Goal: Information Seeking & Learning: Check status

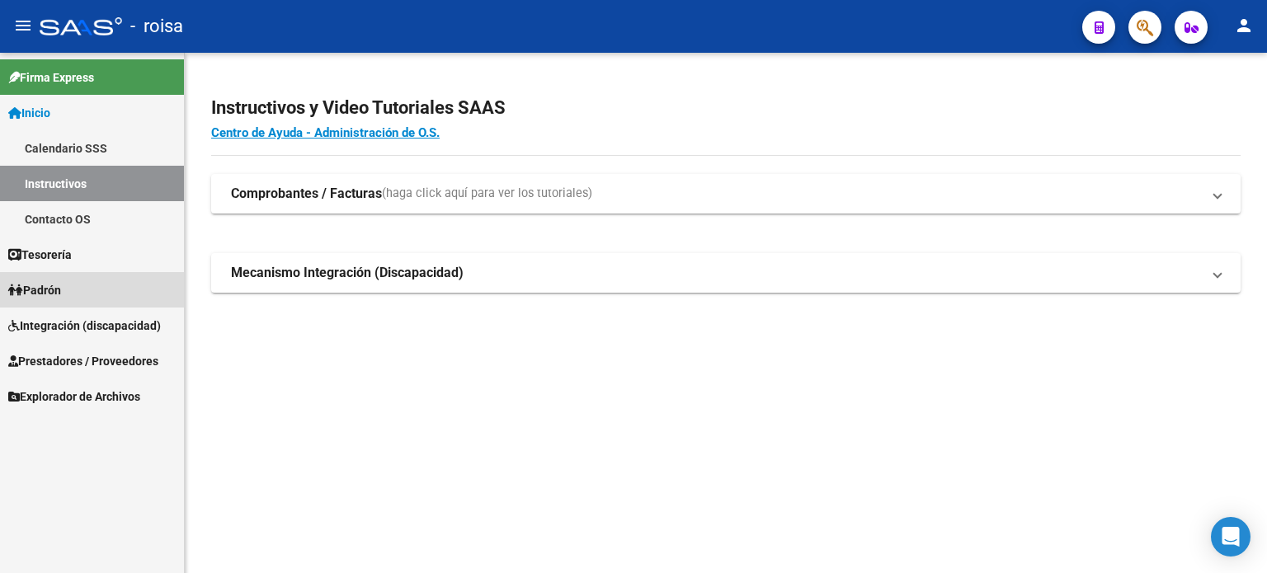
click at [59, 288] on span "Padrón" at bounding box center [34, 290] width 53 height 18
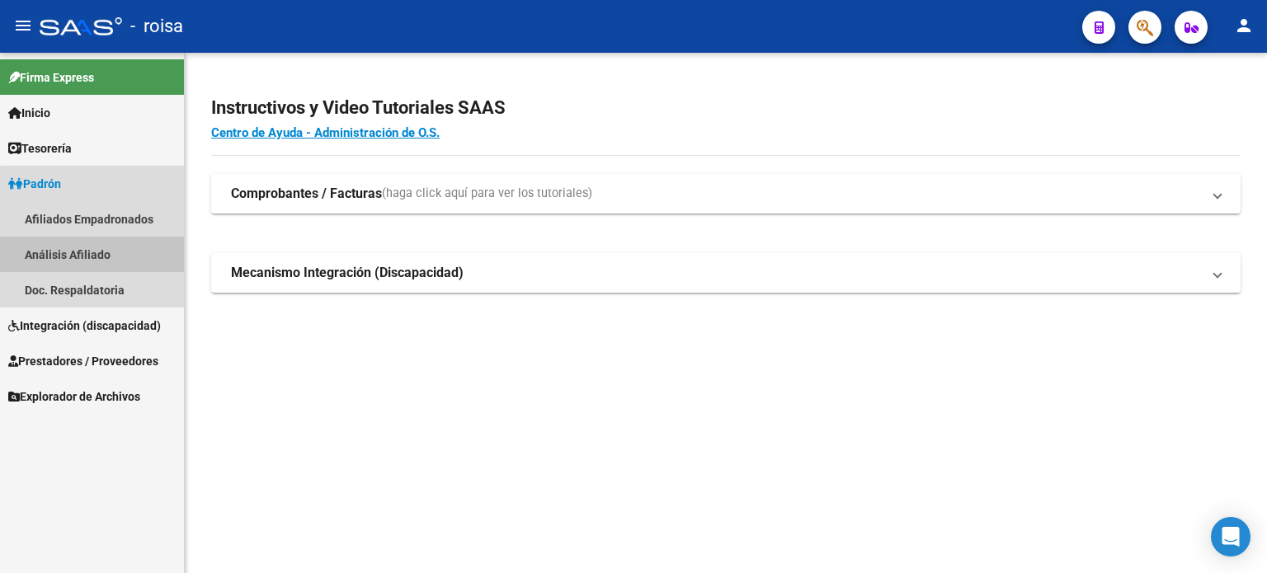
click at [92, 253] on link "Análisis Afiliado" at bounding box center [92, 254] width 184 height 35
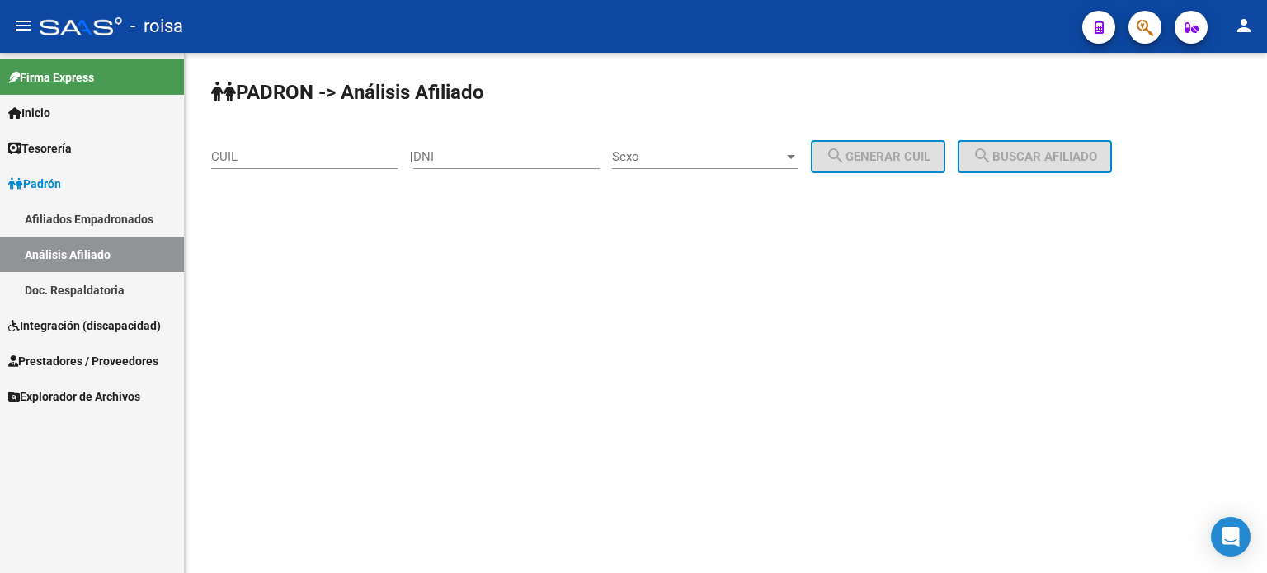
click at [363, 158] on input "CUIL" at bounding box center [304, 156] width 186 height 15
paste input "20-95825818-7"
click at [1055, 146] on button "search Buscar afiliado" at bounding box center [1035, 156] width 154 height 33
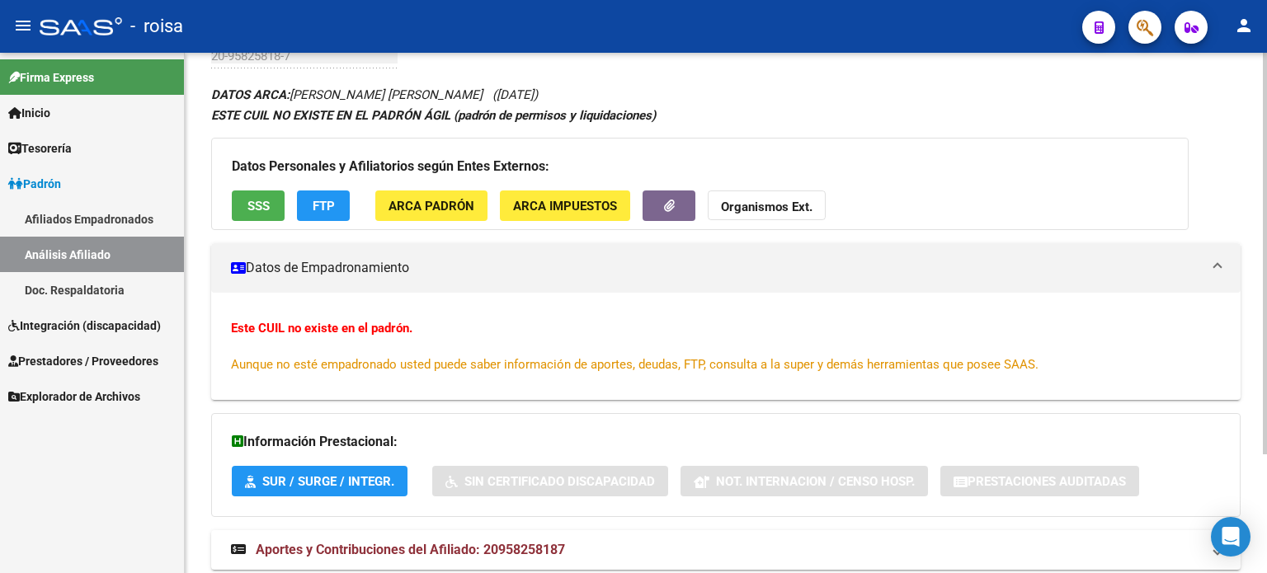
scroll to position [154, 0]
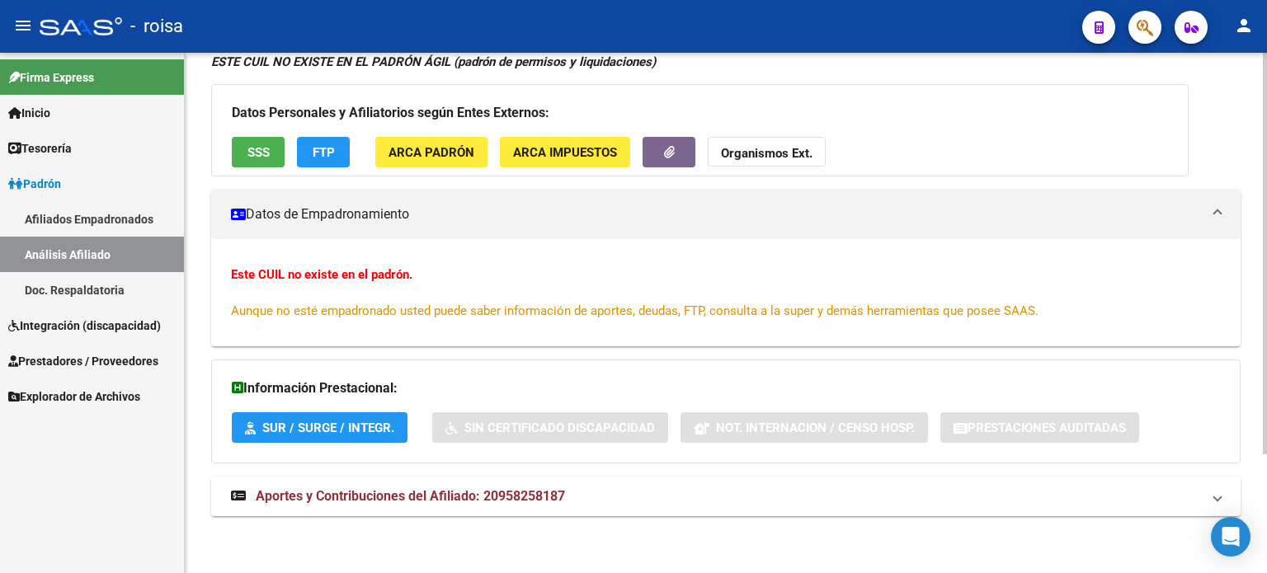
click at [1266, 301] on div at bounding box center [1265, 372] width 4 height 402
click at [511, 493] on span "Aportes y Contribuciones del Afiliado: 20958258187" at bounding box center [410, 496] width 309 height 16
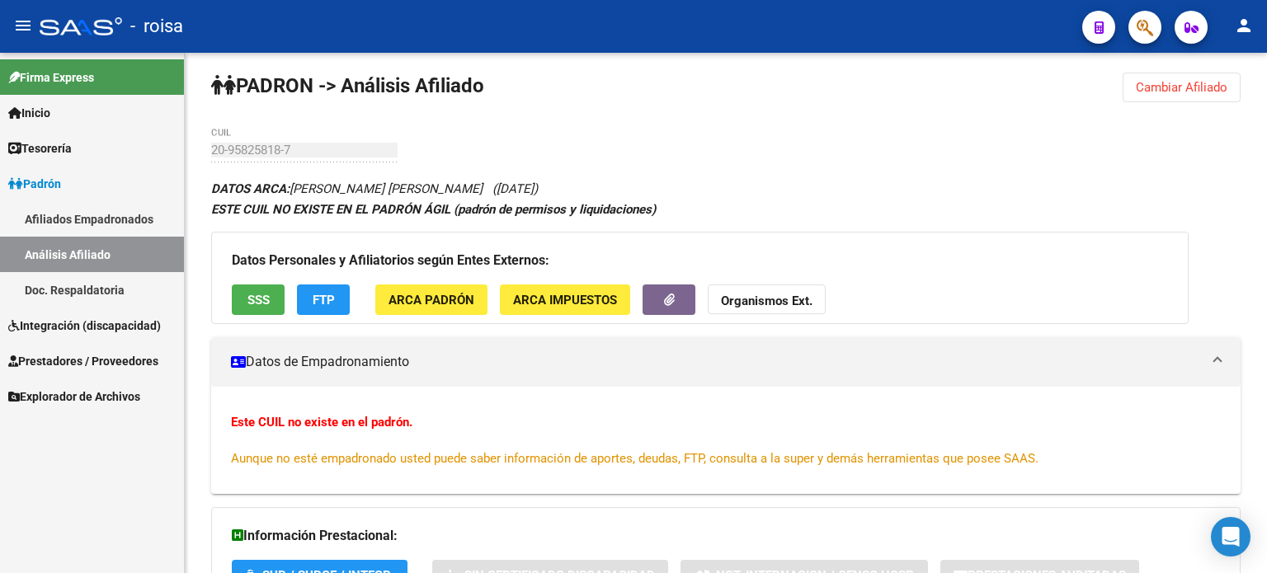
scroll to position [0, 0]
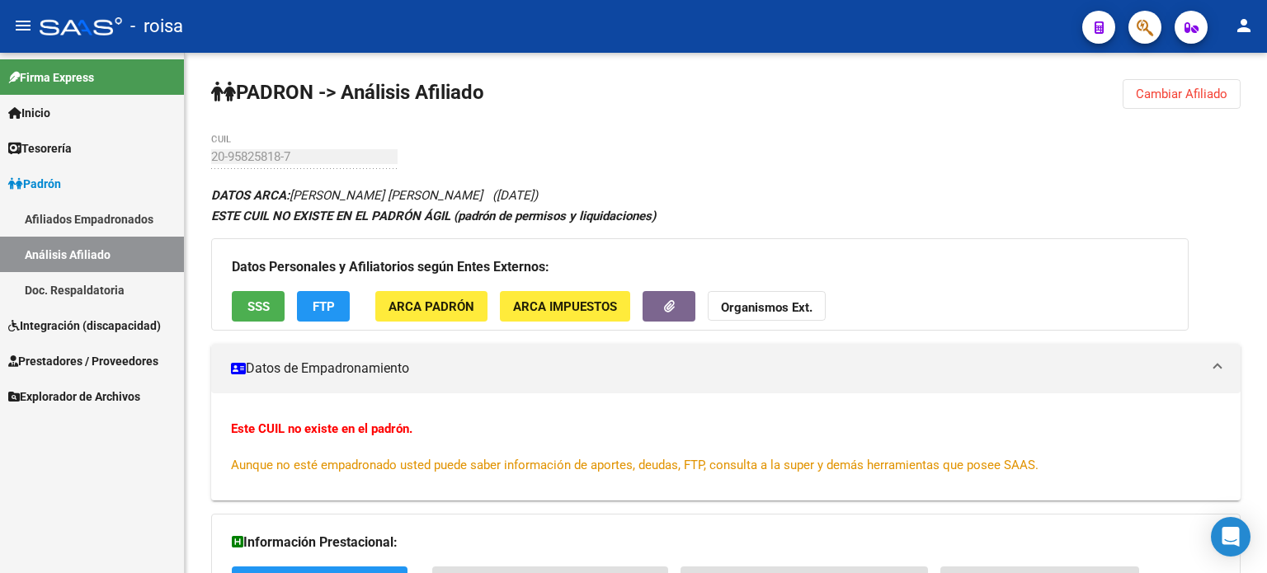
click at [1266, 268] on div at bounding box center [1265, 188] width 4 height 270
click at [1200, 99] on span "Cambiar Afiliado" at bounding box center [1182, 94] width 92 height 15
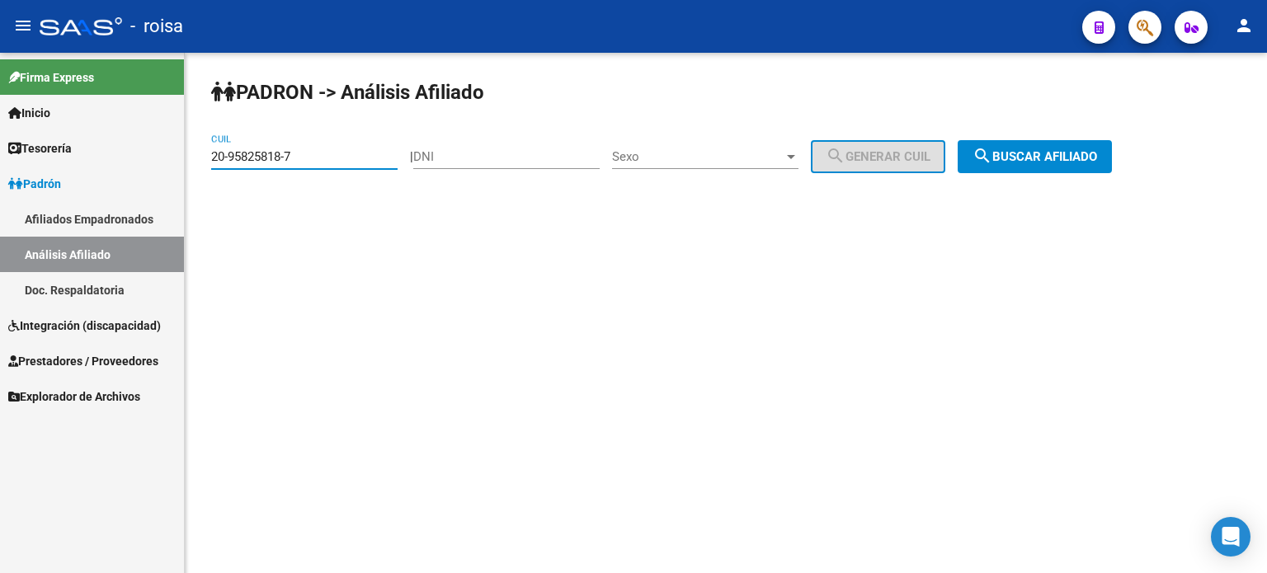
drag, startPoint x: 363, startPoint y: 160, endPoint x: 147, endPoint y: 156, distance: 216.1
click at [147, 156] on mat-sidenav-container "Firma Express Inicio Calendario SSS Instructivos Contacto OS Tesorería Extracto…" at bounding box center [633, 313] width 1267 height 520
type input "20-23438653-1"
click at [992, 149] on mat-icon "search" at bounding box center [982, 156] width 20 height 20
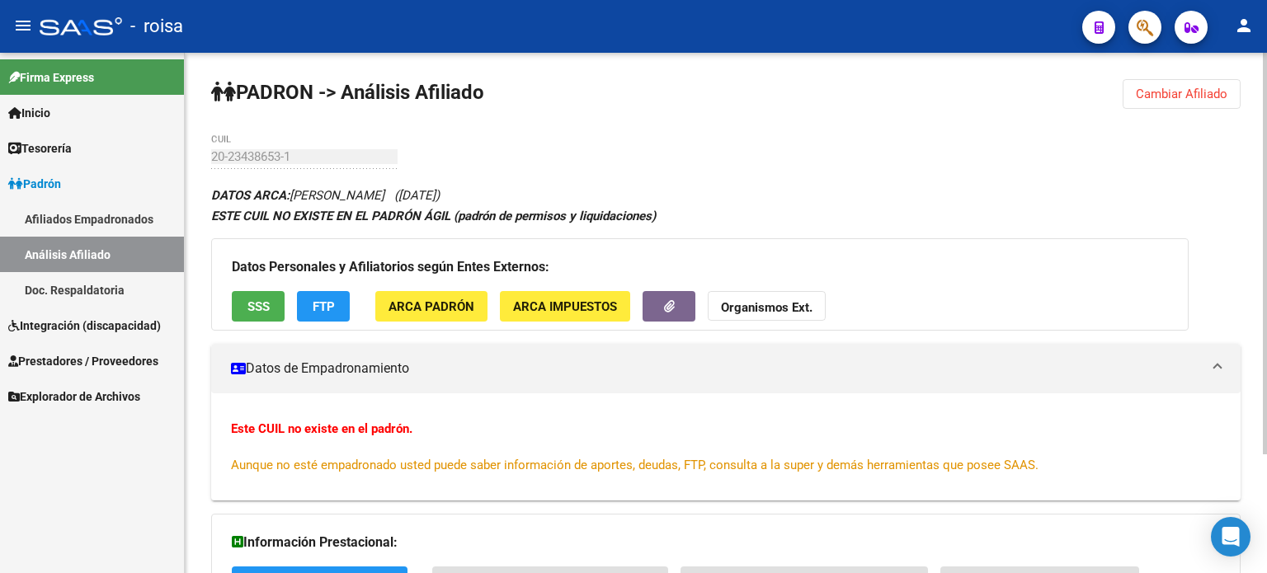
scroll to position [154, 0]
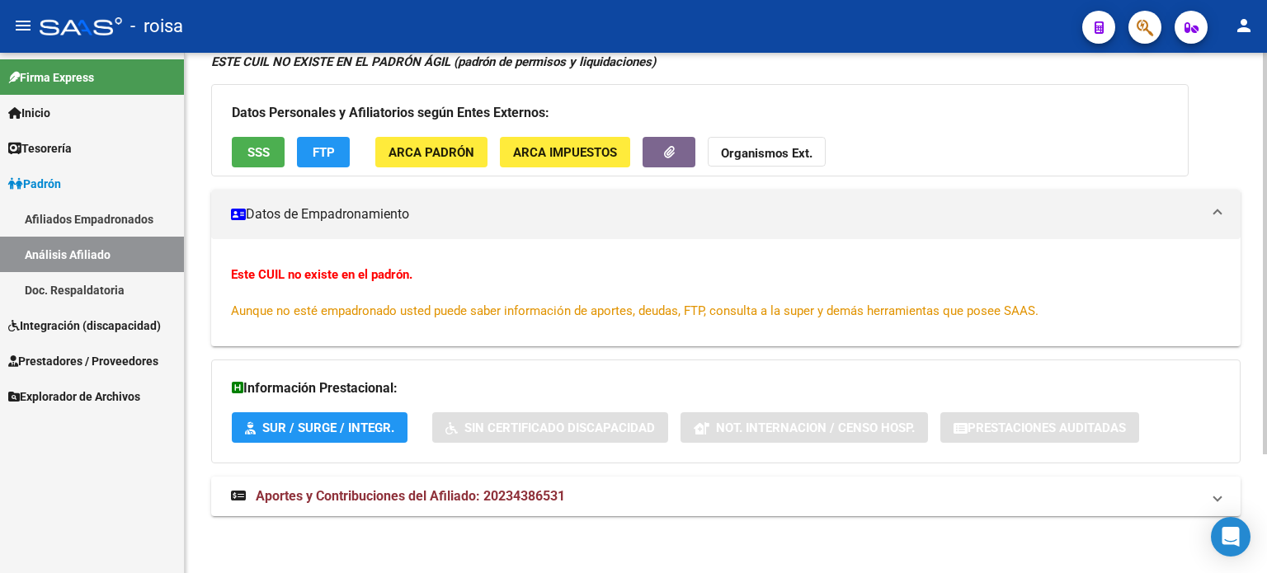
click at [1265, 492] on div at bounding box center [1265, 372] width 4 height 402
click at [482, 507] on mat-expansion-panel-header "Aportes y Contribuciones del Afiliado: 20234386531" at bounding box center [725, 497] width 1029 height 40
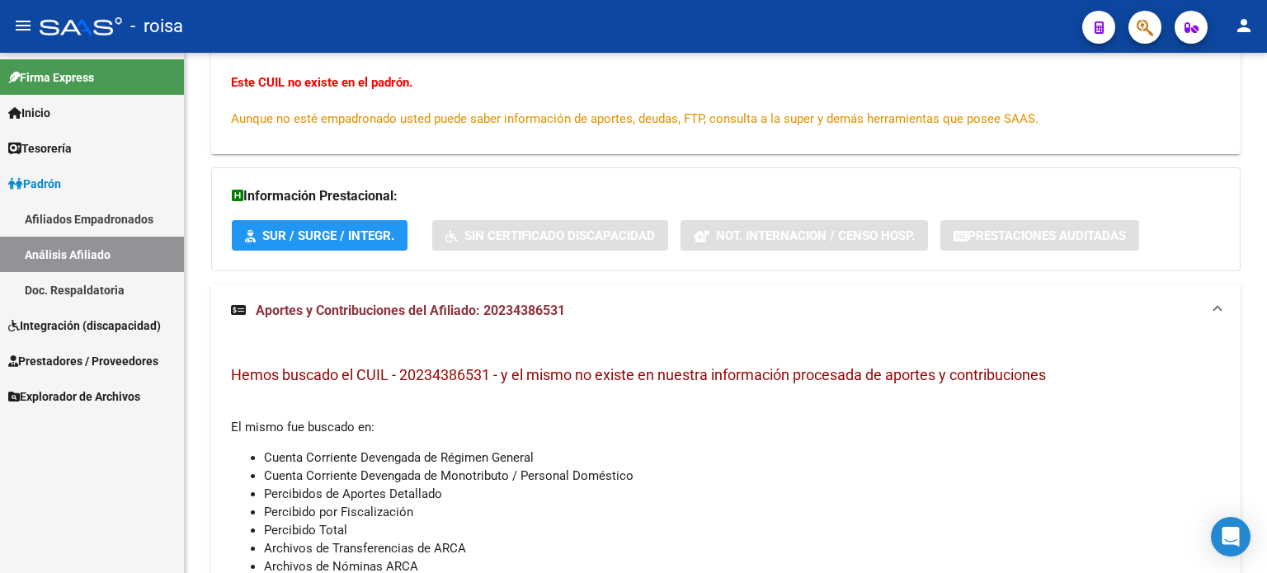
scroll to position [343, 0]
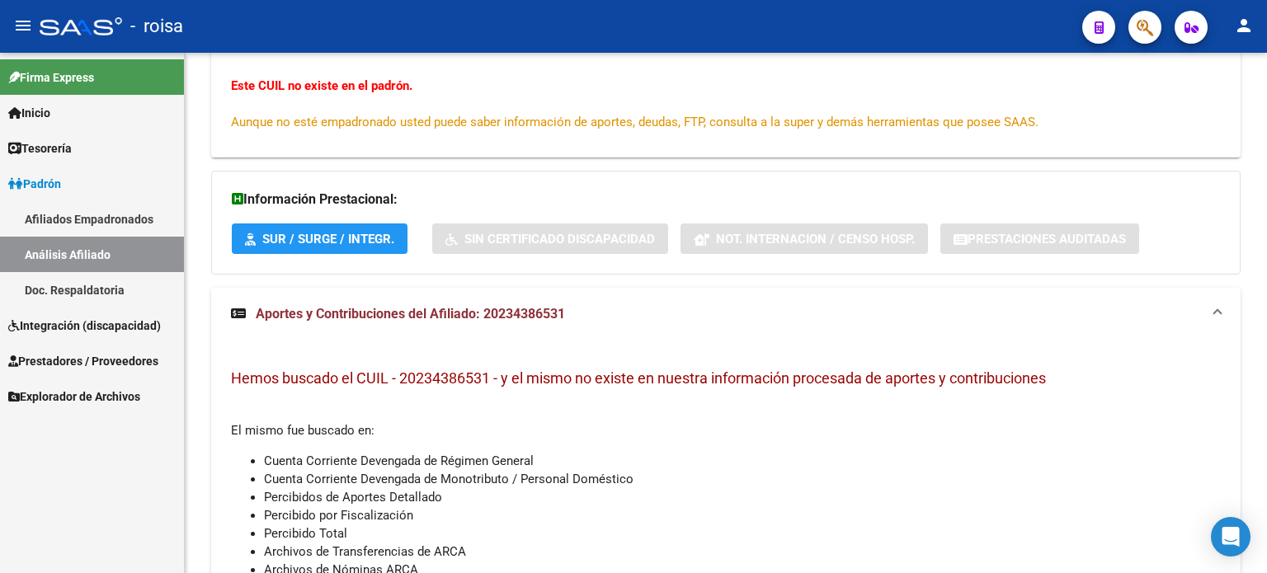
click at [1266, 424] on div at bounding box center [1265, 366] width 4 height 270
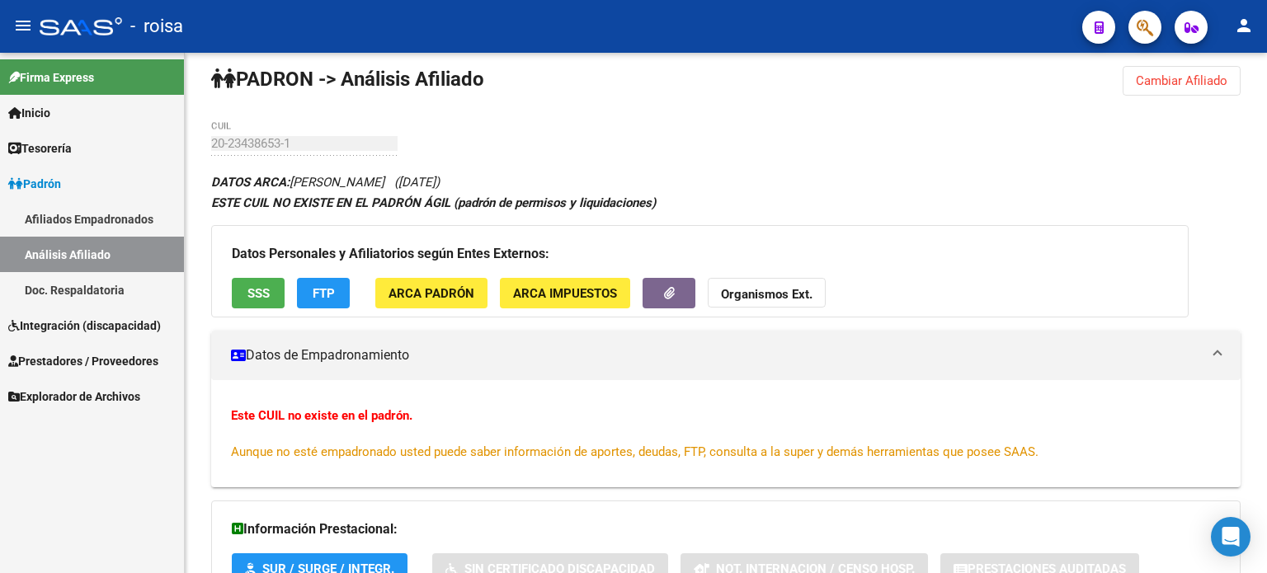
scroll to position [12, 0]
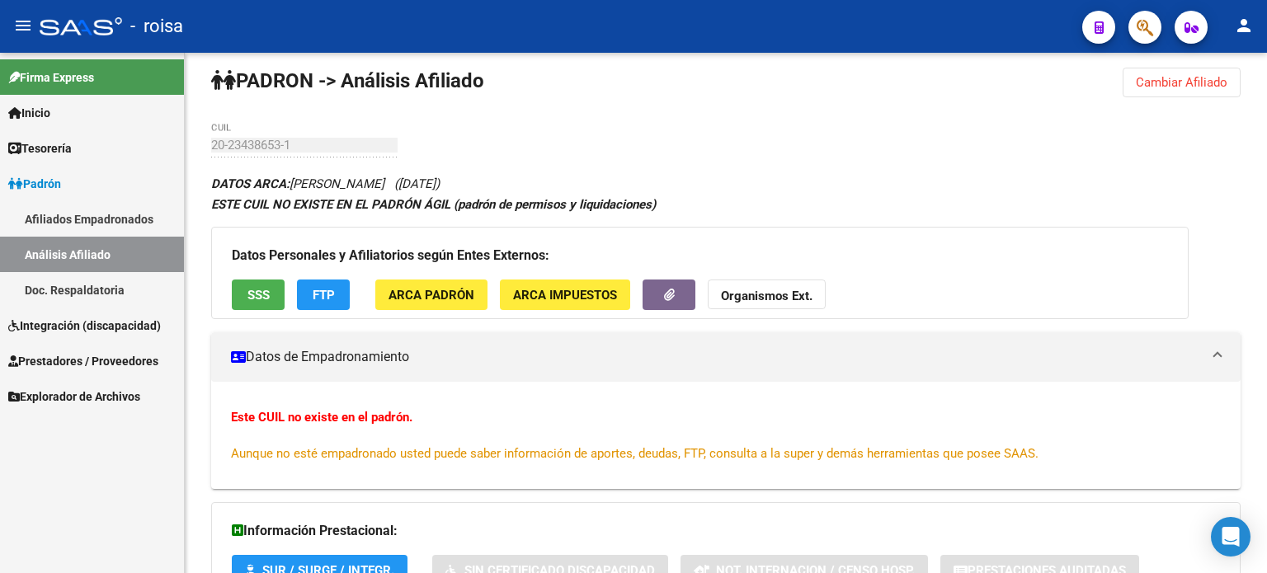
click at [1264, 185] on div at bounding box center [1265, 194] width 4 height 270
click at [725, 307] on button "Organismos Ext." at bounding box center [767, 295] width 118 height 31
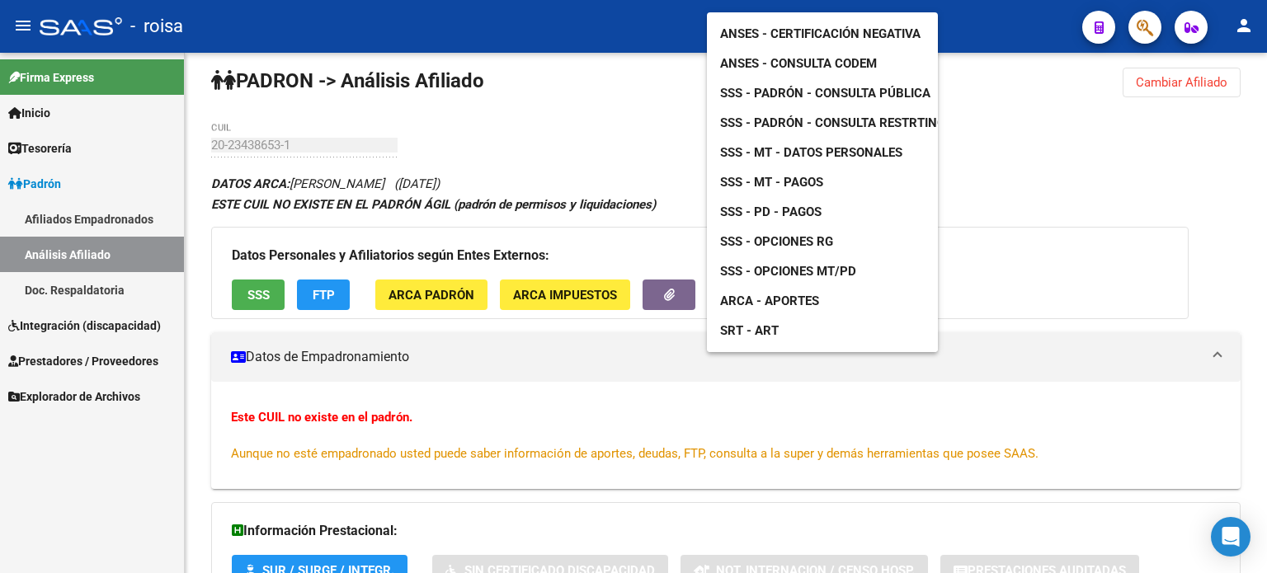
click at [873, 26] on span "ANSES - Certificación Negativa" at bounding box center [820, 33] width 200 height 15
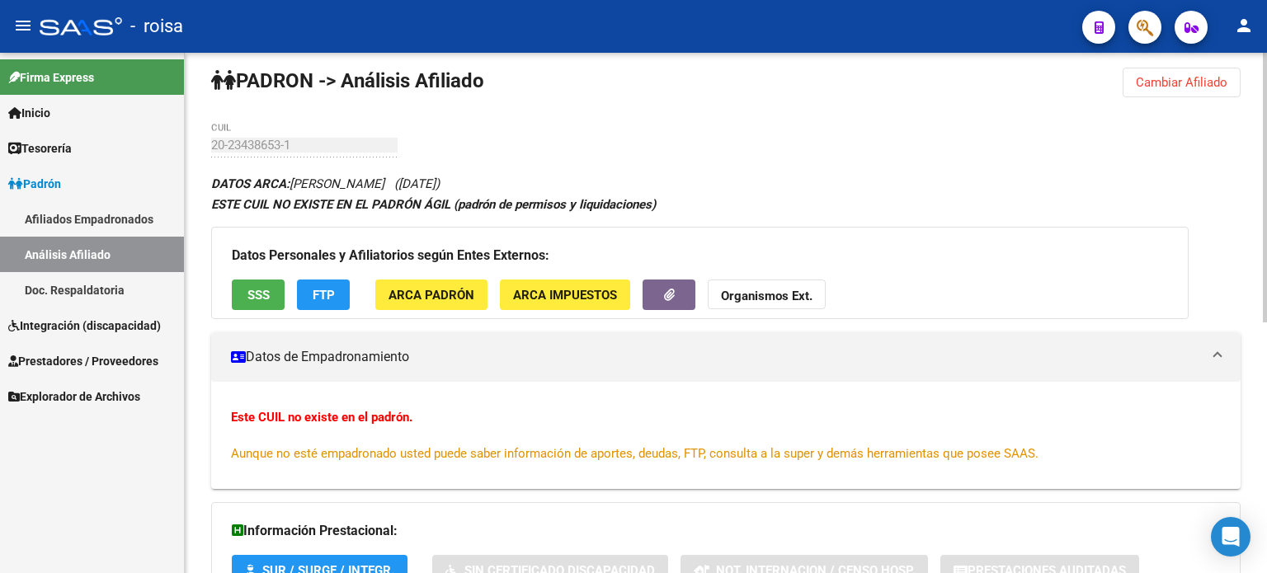
click at [782, 280] on button "Organismos Ext." at bounding box center [767, 295] width 118 height 31
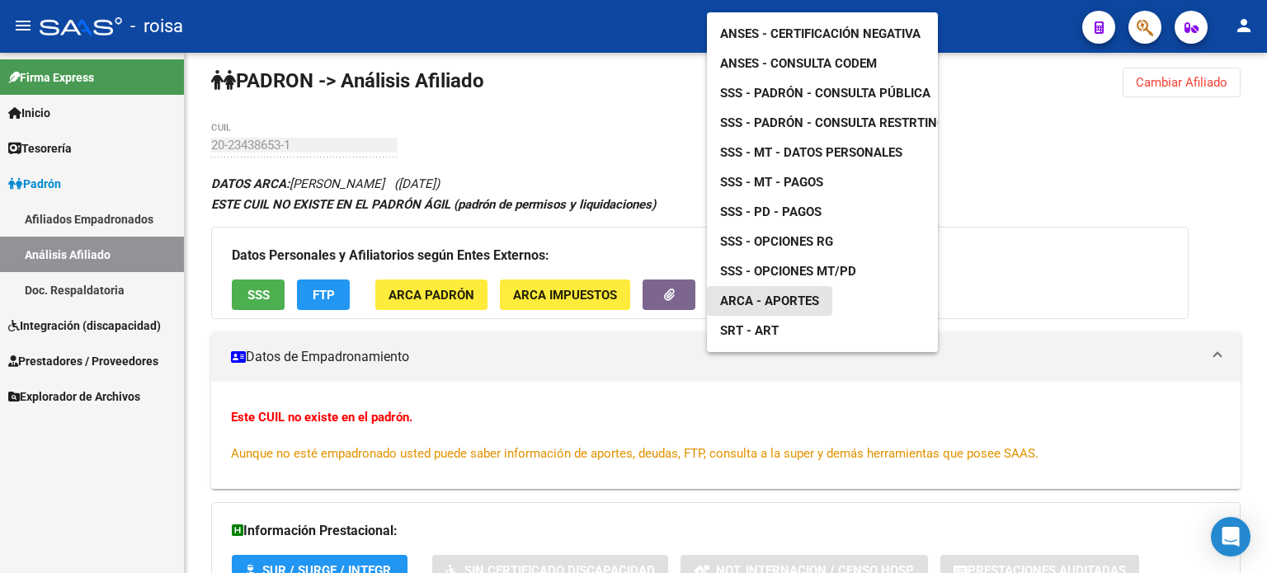
click at [788, 294] on span "ARCA - Aportes" at bounding box center [769, 301] width 99 height 15
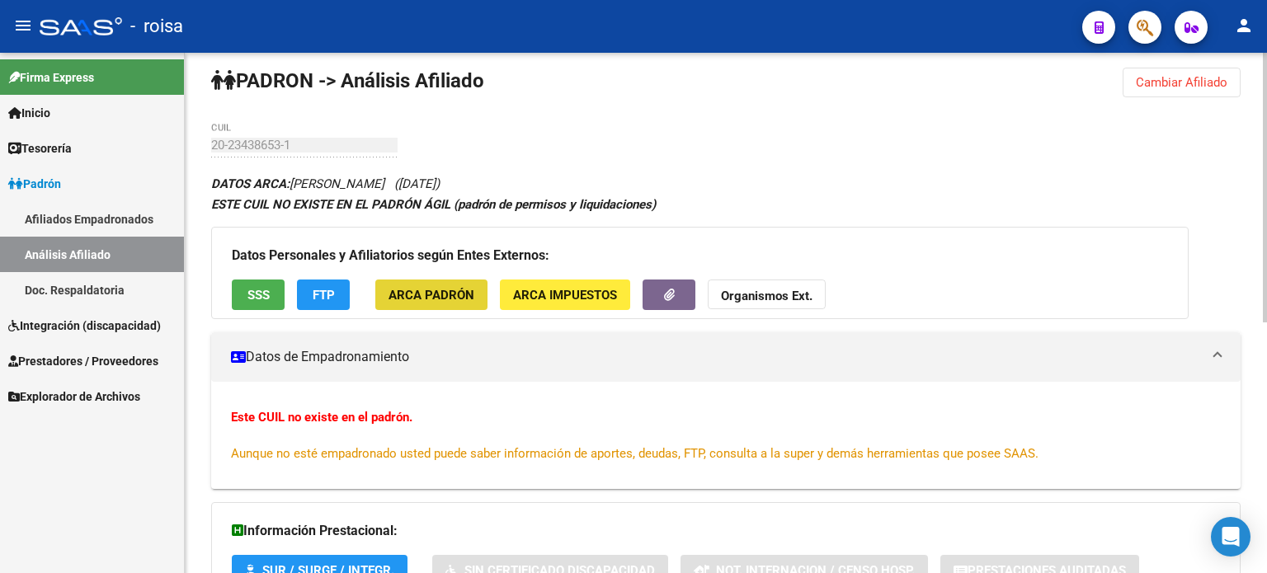
click at [468, 298] on span "ARCA Padrón" at bounding box center [431, 295] width 86 height 15
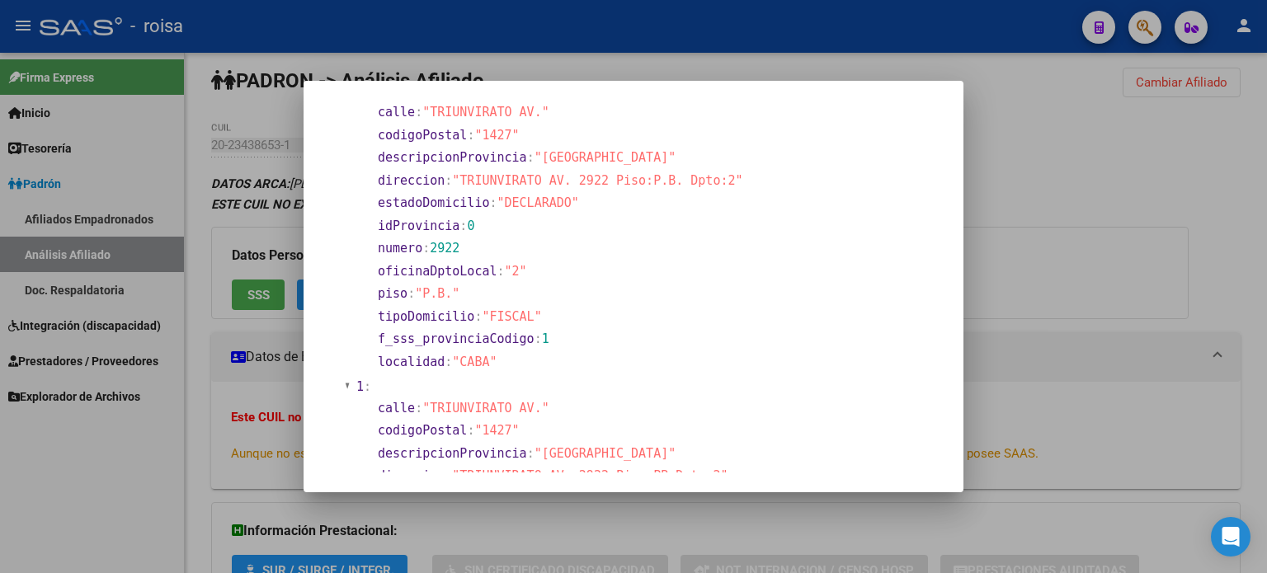
scroll to position [0, 0]
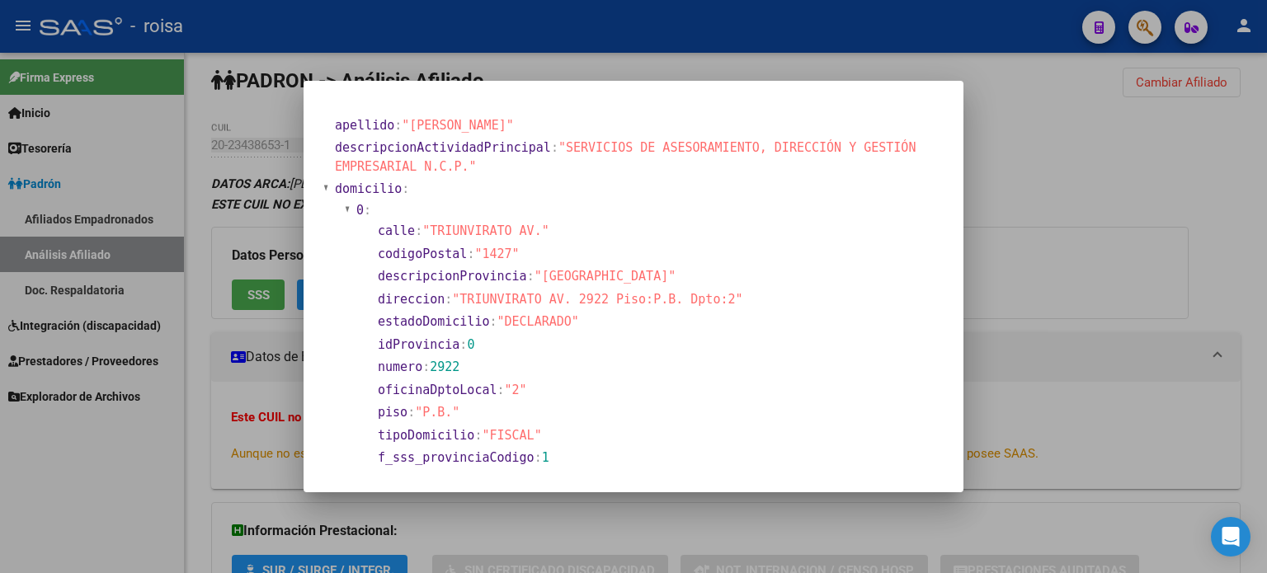
click at [802, 91] on mat-dialog-container "apellido : "[PERSON_NAME]" descripcionActividadPrincipal : "SERVICIOS DE ASESOR…" at bounding box center [634, 287] width 660 height 412
click at [799, 52] on div at bounding box center [633, 286] width 1267 height 573
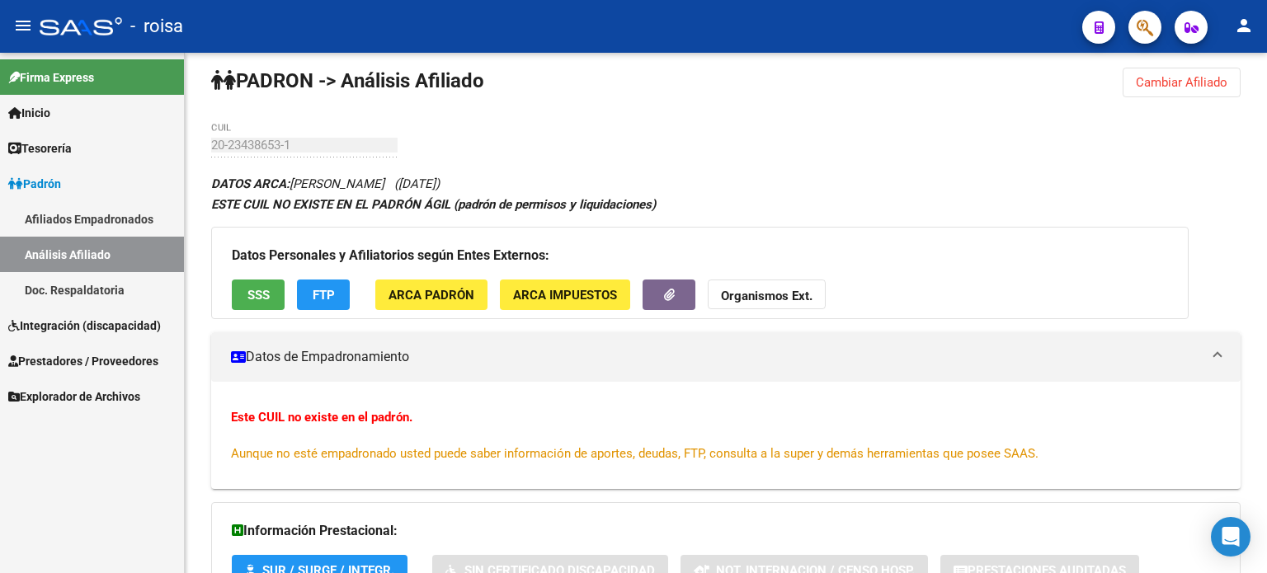
click at [159, 141] on mat-sidenav-container "Firma Express Inicio Calendario SSS Instructivos Contacto OS Tesorería Extracto…" at bounding box center [633, 313] width 1267 height 520
